Goal: Transaction & Acquisition: Subscribe to service/newsletter

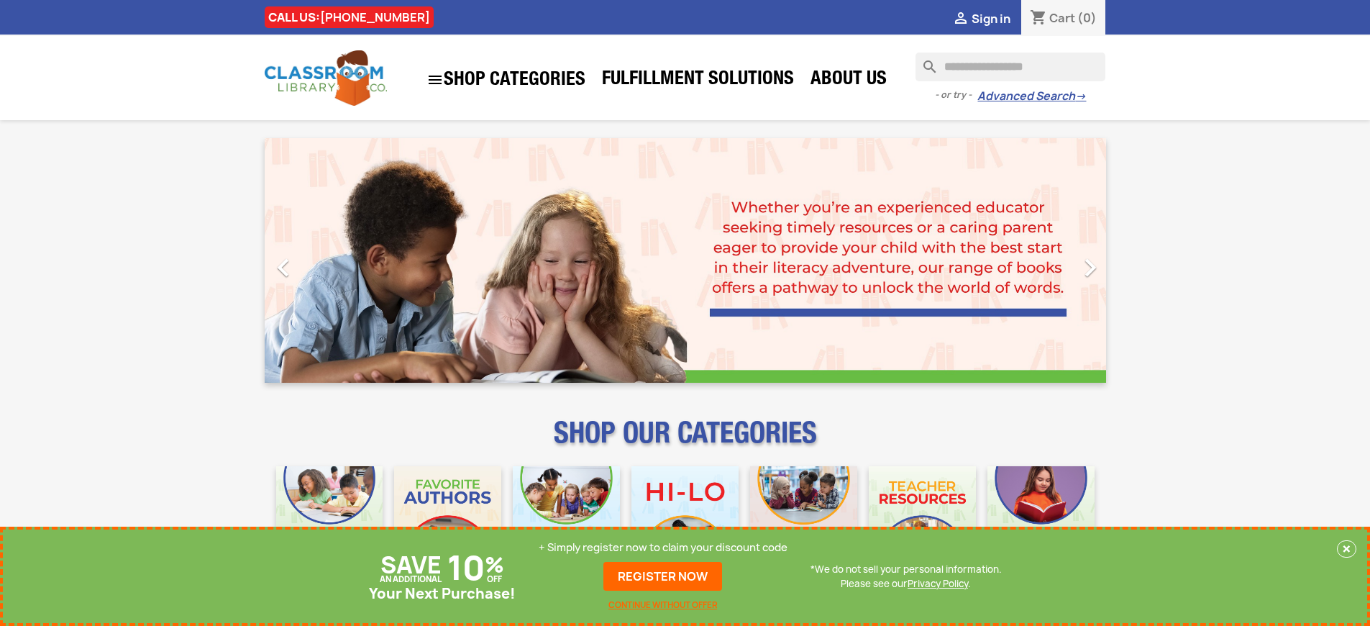
click at [663, 547] on p "+ Simply register now to claim your discount code" at bounding box center [663, 547] width 249 height 14
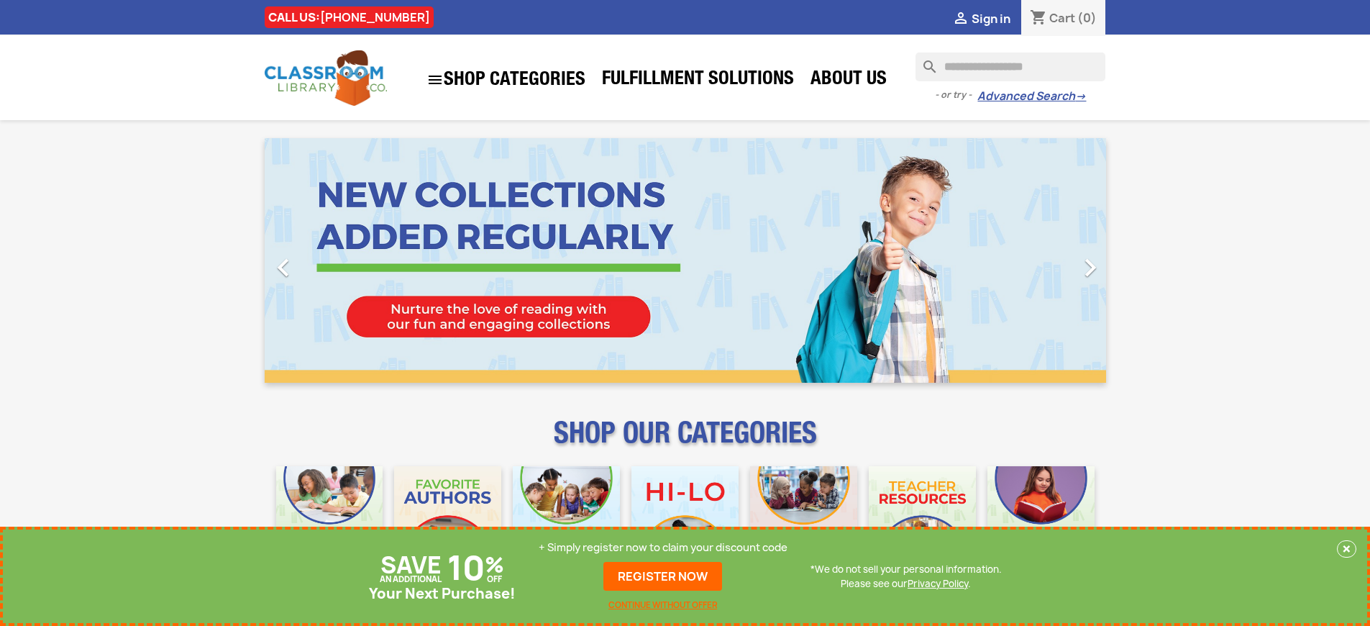
click at [663, 547] on p "+ Simply register now to claim your discount code" at bounding box center [663, 547] width 249 height 14
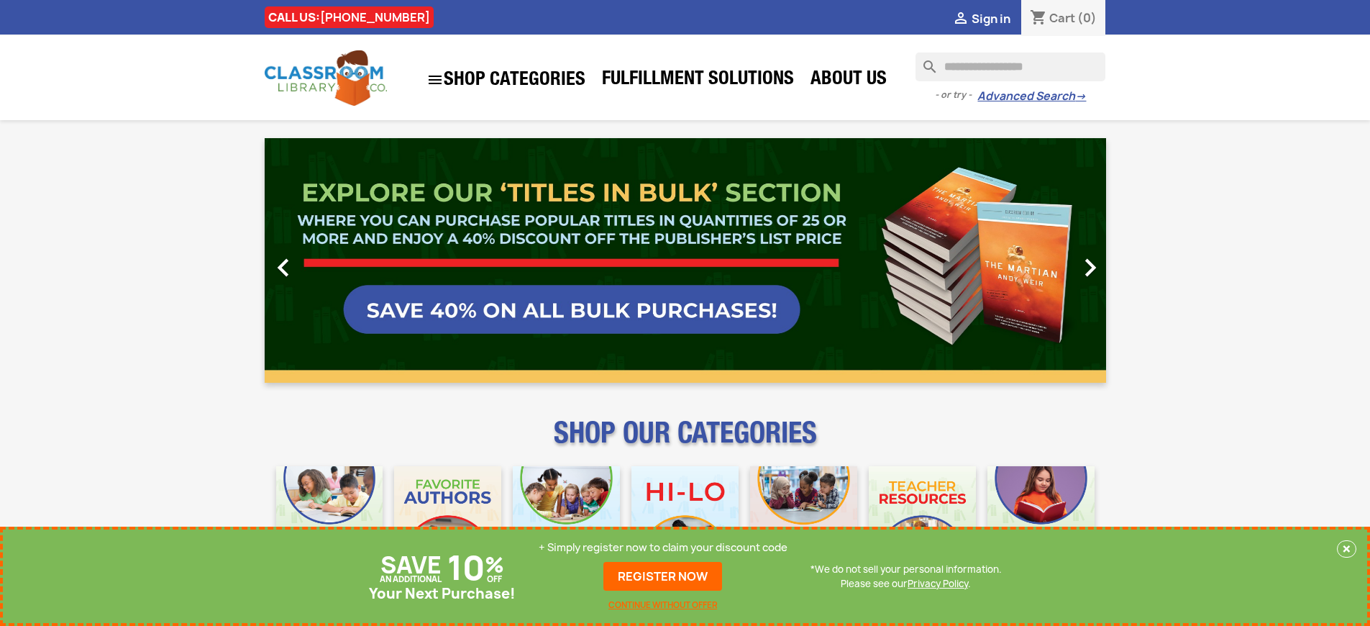
click at [663, 547] on p "+ Simply register now to claim your discount code" at bounding box center [663, 547] width 249 height 14
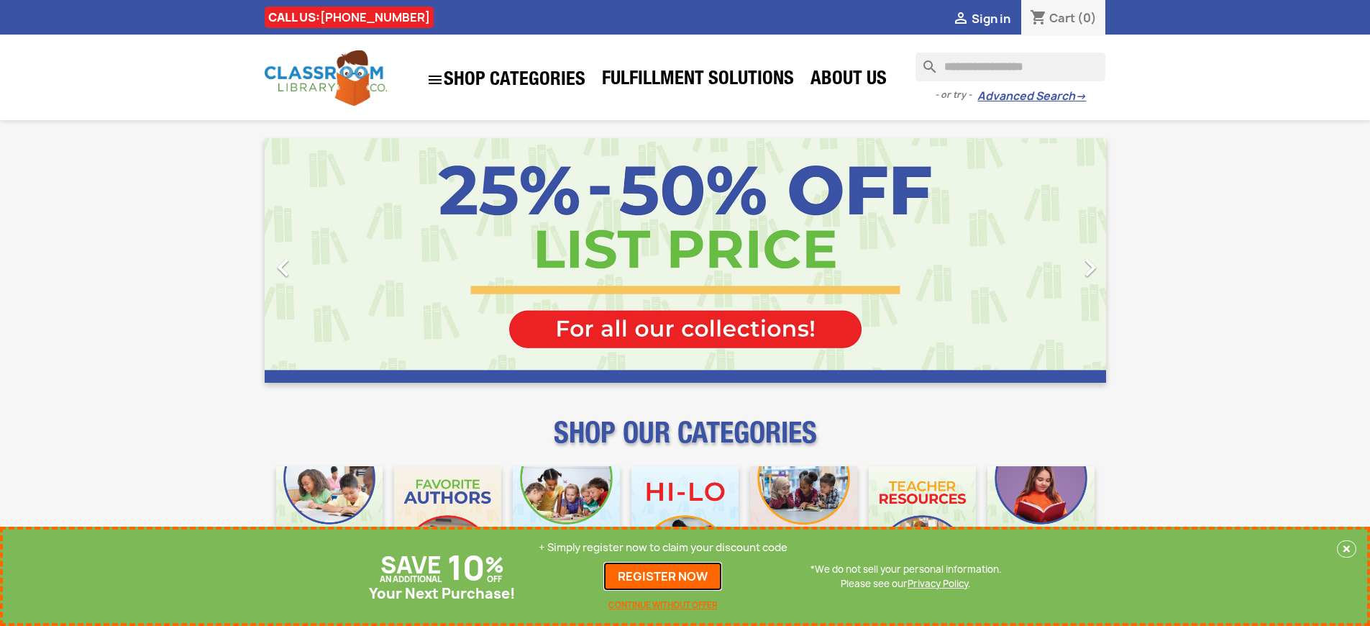
click at [663, 576] on link "REGISTER NOW" at bounding box center [662, 576] width 119 height 29
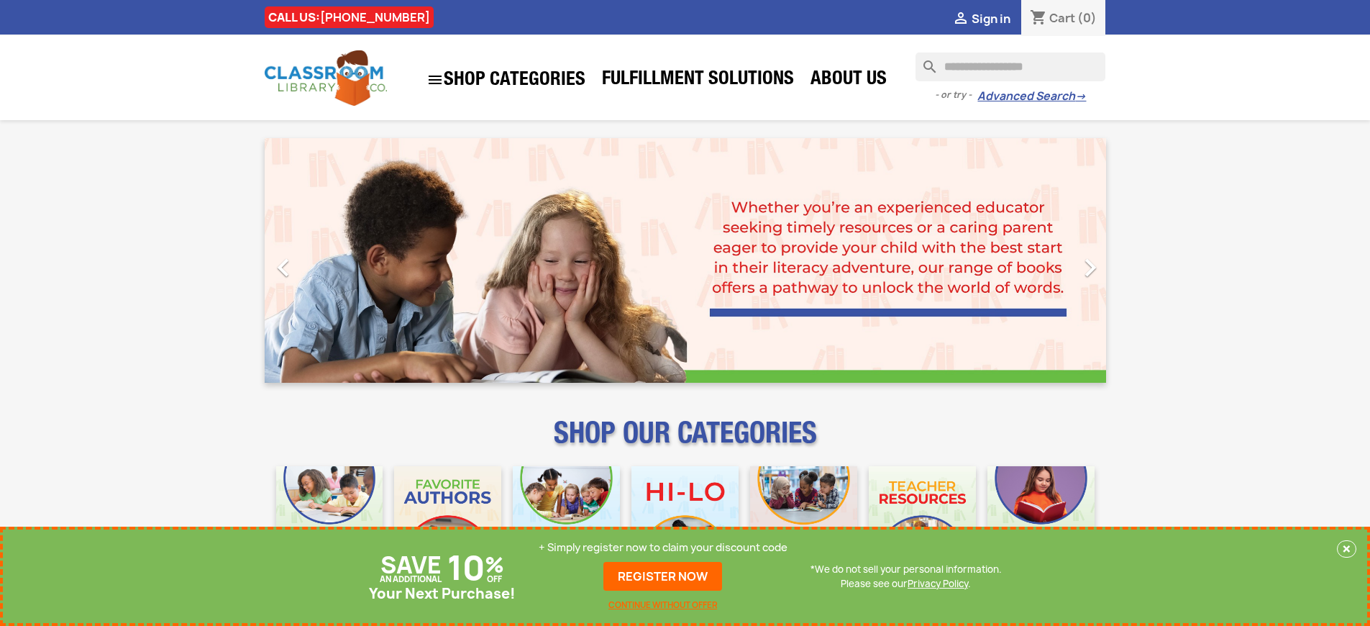
click at [663, 547] on p "+ Simply register now to claim your discount code" at bounding box center [663, 547] width 249 height 14
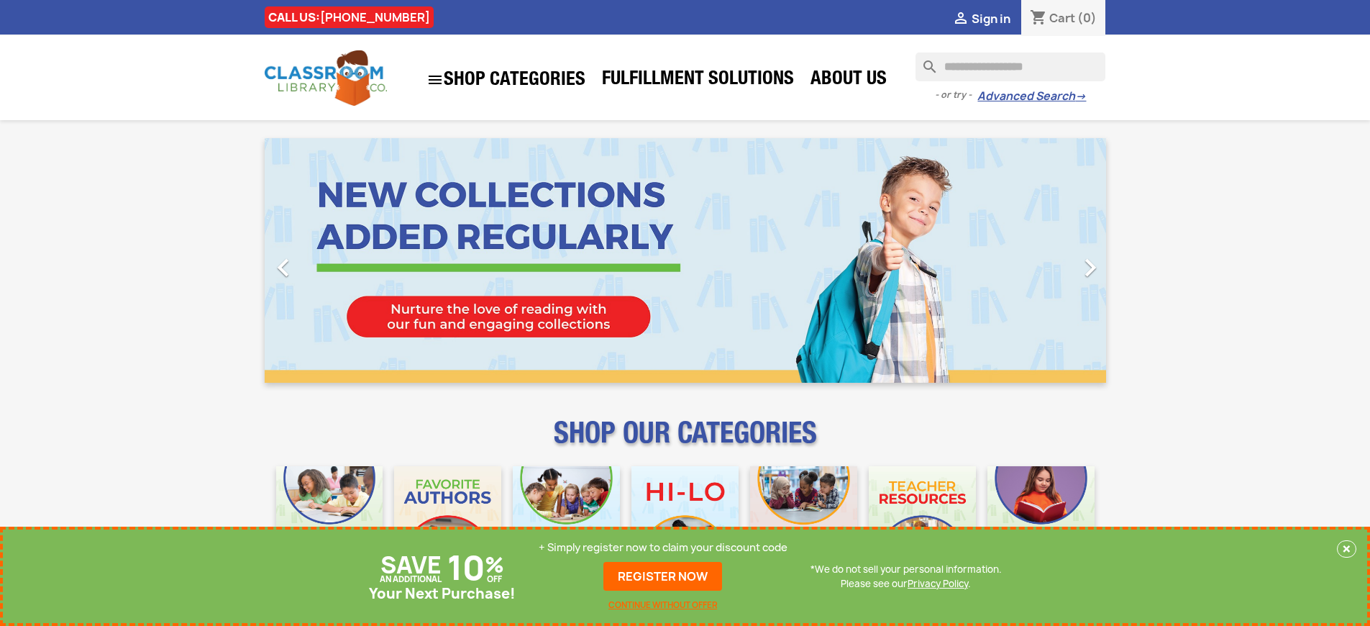
click at [663, 547] on p "+ Simply register now to claim your discount code" at bounding box center [663, 547] width 249 height 14
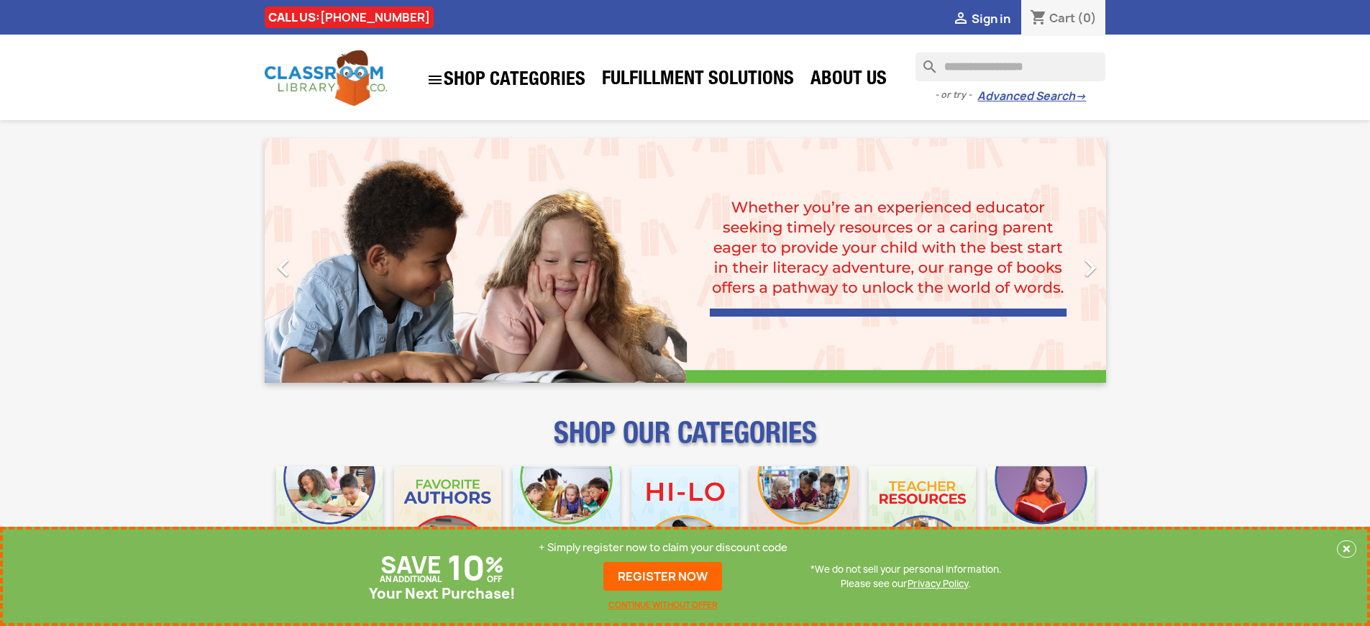
click at [663, 547] on p "+ Simply register now to claim your discount code" at bounding box center [663, 547] width 249 height 14
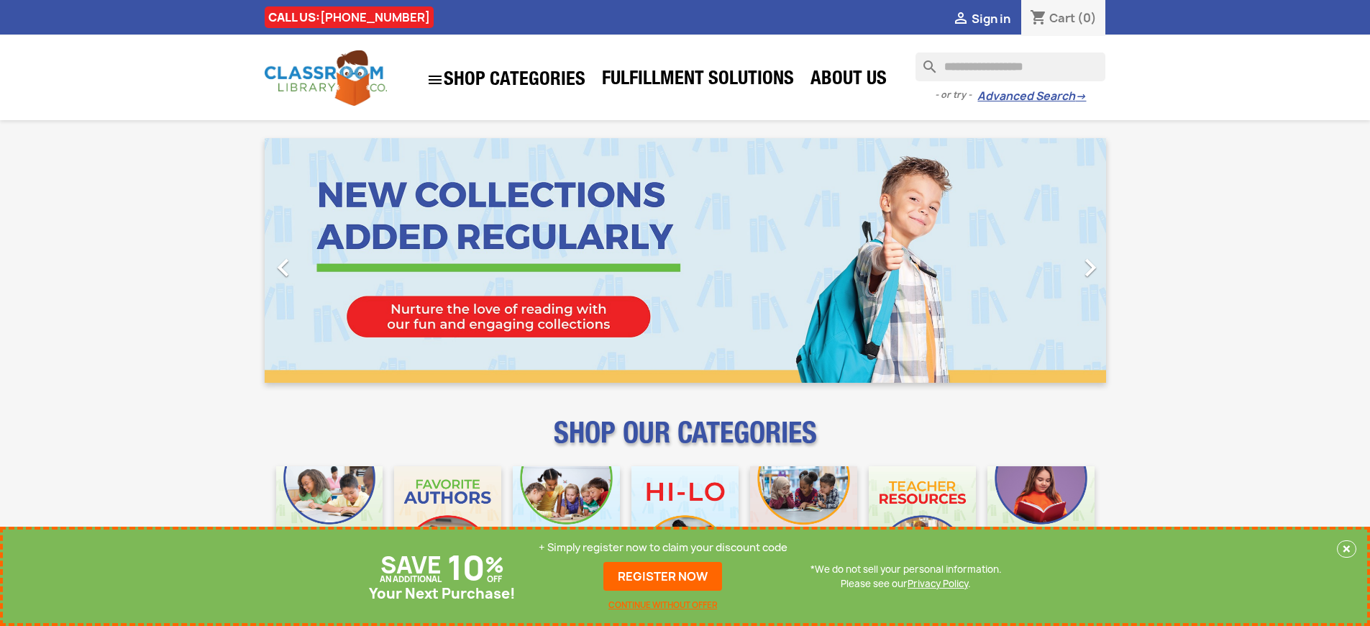
click at [663, 547] on p "+ Simply register now to claim your discount code" at bounding box center [663, 547] width 249 height 14
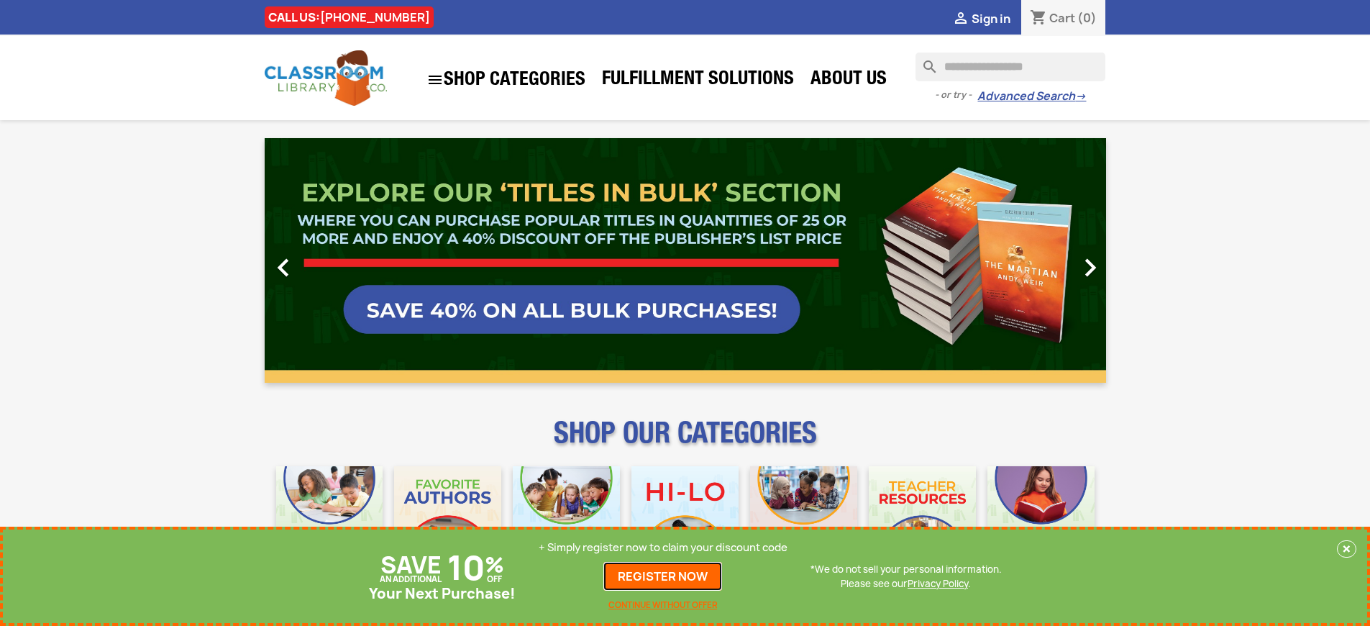
click at [663, 576] on link "REGISTER NOW" at bounding box center [662, 576] width 119 height 29
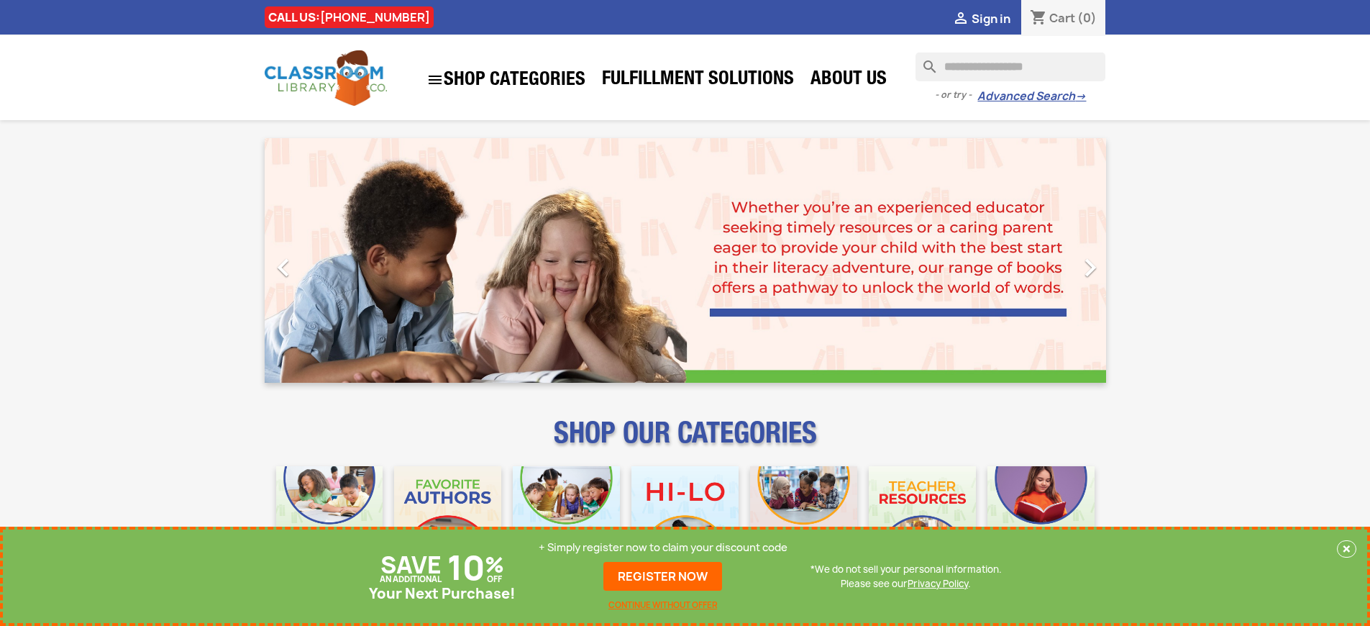
click at [663, 547] on p "+ Simply register now to claim your discount code" at bounding box center [663, 547] width 249 height 14
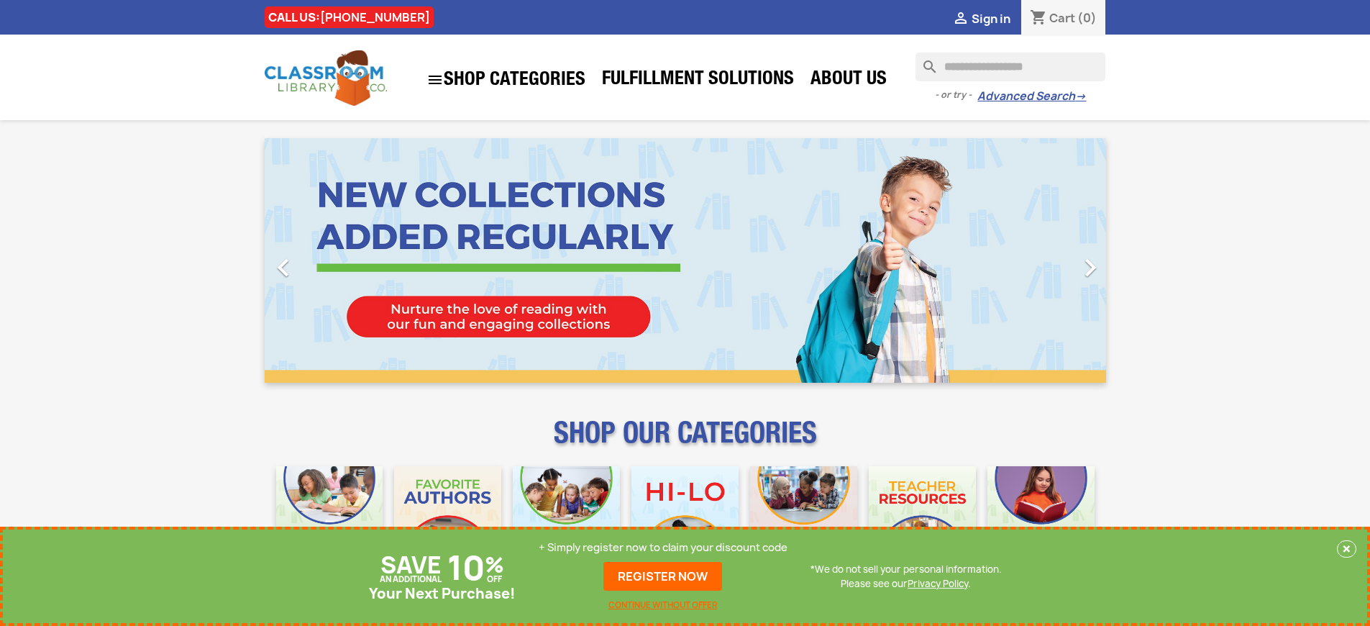
click at [663, 547] on p "+ Simply register now to claim your discount code" at bounding box center [663, 547] width 249 height 14
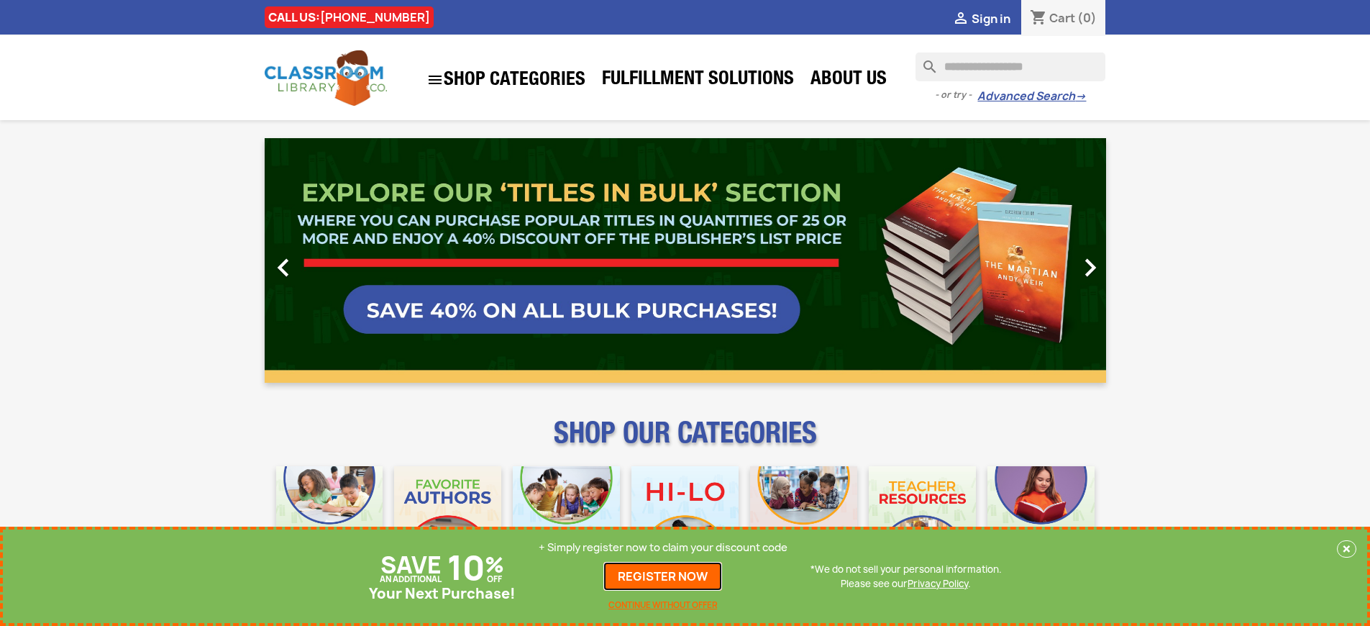
click at [663, 576] on link "REGISTER NOW" at bounding box center [662, 576] width 119 height 29
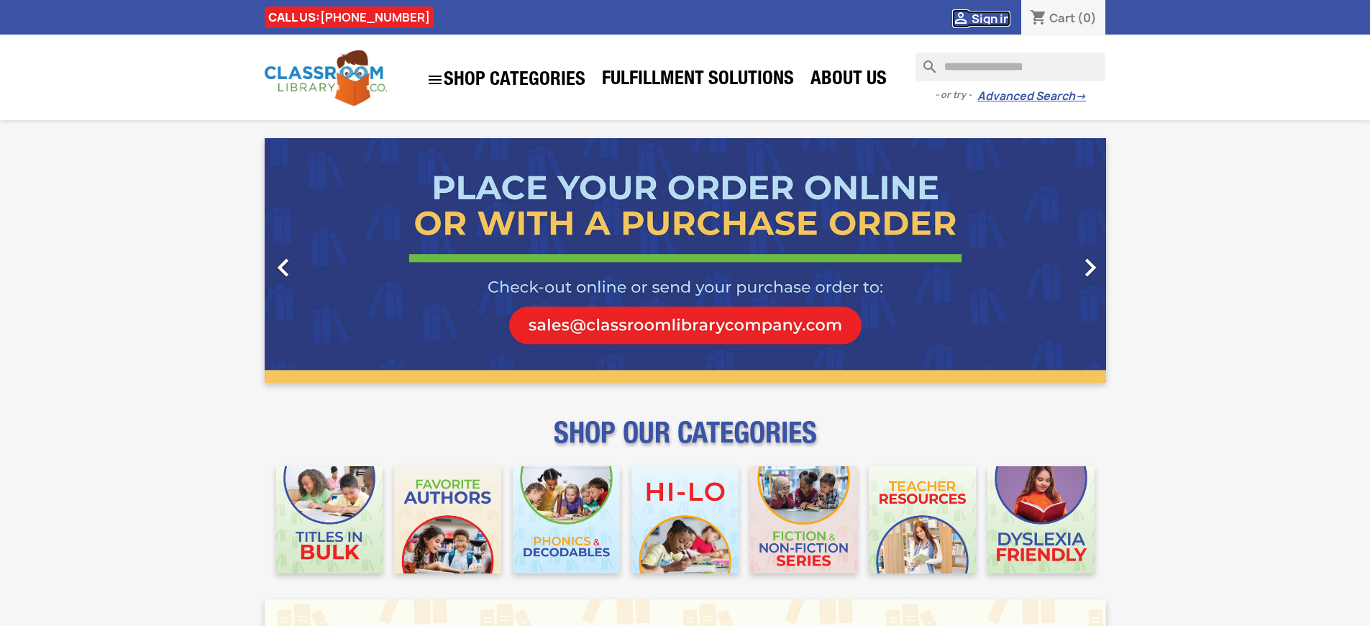
click at [990, 18] on span "Sign in" at bounding box center [990, 19] width 39 height 16
